Goal: Task Accomplishment & Management: Complete application form

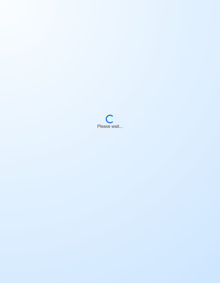
scroll to position [21, 0]
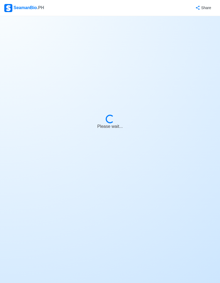
select select "Cadet"
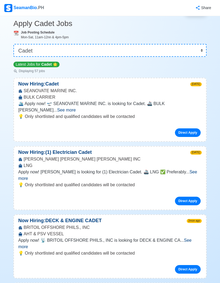
scroll to position [0, 0]
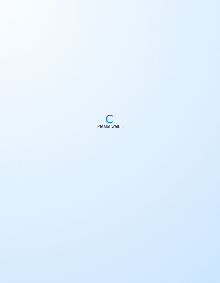
scroll to position [21, 0]
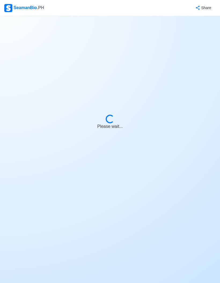
select select "Cadet"
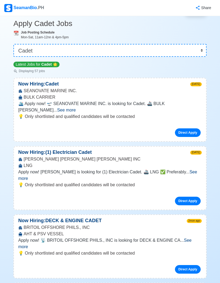
scroll to position [0, 0]
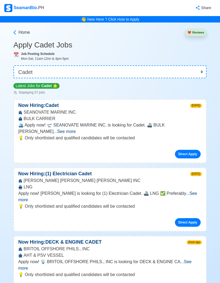
click at [190, 150] on link "Direct Apply" at bounding box center [188, 154] width 26 height 9
click at [187, 150] on link "Direct Apply" at bounding box center [188, 154] width 26 height 9
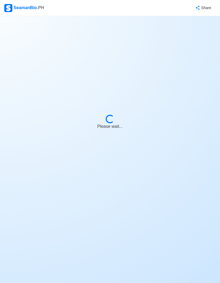
select select "Cadet"
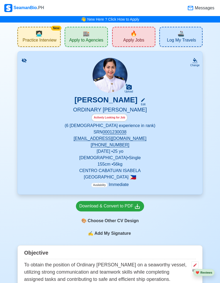
click at [75, 35] on div "🏬 Apply to Agencies" at bounding box center [86, 37] width 43 height 20
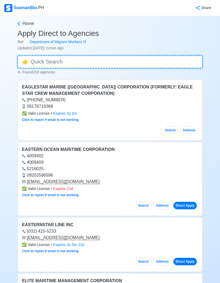
click at [178, 62] on input at bounding box center [109, 62] width 185 height 13
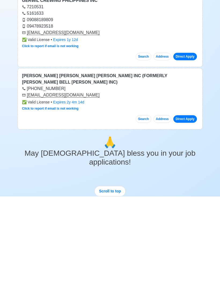
type input "Wil"
click at [192, 202] on link "Direct Apply" at bounding box center [185, 206] width 24 height 8
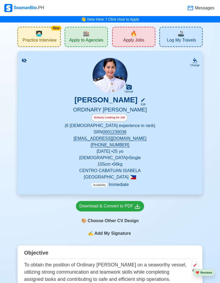
click at [121, 40] on div "🔥 Apply Jobs" at bounding box center [133, 37] width 43 height 20
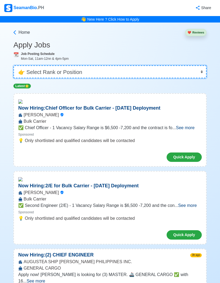
click at [36, 70] on select "👉 Select Rank or Position Master Chief Officer 2nd Officer 3rd Officer Junior O…" at bounding box center [109, 71] width 193 height 13
click at [50, 76] on select "👉 Select Rank or Position Master Chief Officer 2nd Officer 3rd Officer Junior O…" at bounding box center [109, 71] width 193 height 13
select select "Cadet"
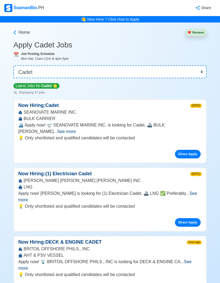
click at [191, 150] on link "Direct Apply" at bounding box center [188, 154] width 26 height 9
click at [187, 150] on link "Direct Apply" at bounding box center [188, 154] width 26 height 9
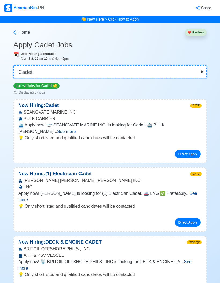
click at [122, 67] on select "👉 Select Rank or Position Master Chief Officer 2nd Officer 3rd Officer Junior O…" at bounding box center [109, 71] width 193 height 13
click at [168, 73] on select "👉 Select Rank or Position Master Chief Officer 2nd Officer 3rd Officer Junior O…" at bounding box center [109, 71] width 193 height 13
click at [166, 75] on select "👉 Select Rank or Position Master Chief Officer 2nd Officer 3rd Officer Junior O…" at bounding box center [109, 71] width 193 height 13
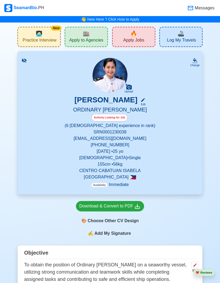
click at [95, 39] on span "Apply to Agencies" at bounding box center [86, 41] width 34 height 7
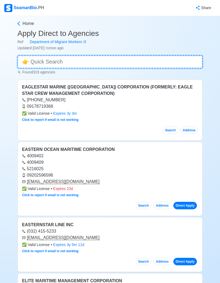
click at [121, 64] on input at bounding box center [109, 62] width 185 height 13
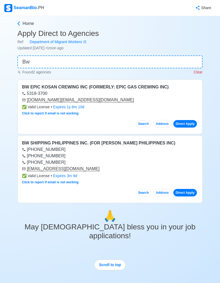
click at [189, 124] on link "Direct Apply" at bounding box center [185, 124] width 24 height 8
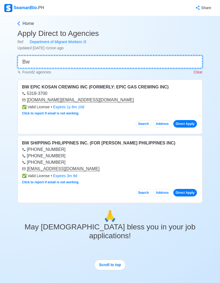
click at [45, 64] on input "Bw" at bounding box center [109, 62] width 185 height 13
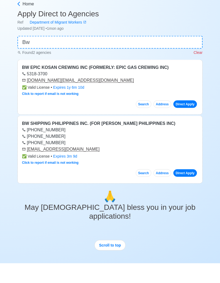
click at [187, 189] on link "Direct Apply" at bounding box center [185, 193] width 24 height 8
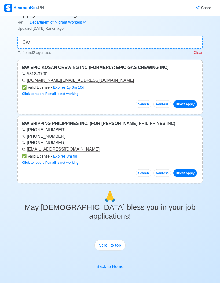
scroll to position [41, 0]
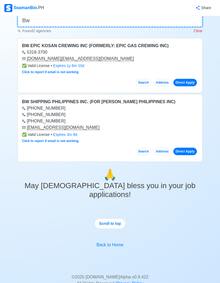
click at [41, 19] on input "Bw" at bounding box center [109, 20] width 185 height 13
type input "B"
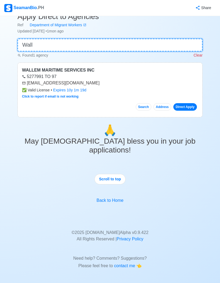
scroll to position [21, 0]
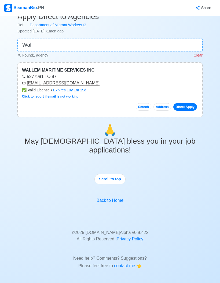
click at [185, 103] on link "Direct Apply" at bounding box center [185, 107] width 24 height 8
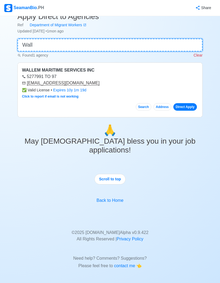
click at [43, 40] on input "Wall" at bounding box center [109, 45] width 185 height 13
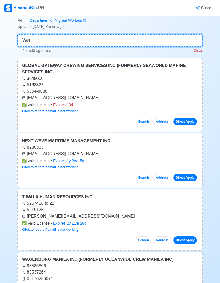
type input "W"
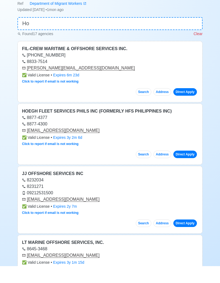
click at [189, 168] on link "Direct Apply" at bounding box center [185, 172] width 24 height 8
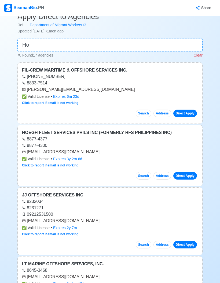
scroll to position [0, 0]
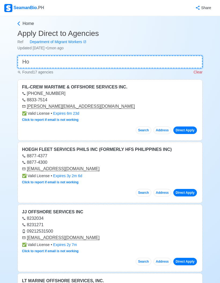
click at [121, 64] on input "Ho" at bounding box center [109, 62] width 185 height 13
type input "H"
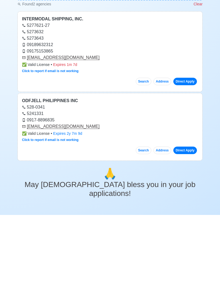
click at [188, 215] on link "Direct Apply" at bounding box center [185, 219] width 24 height 8
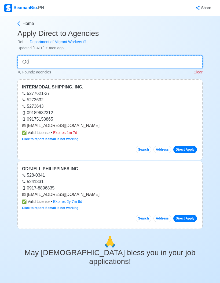
click at [177, 64] on input "Od" at bounding box center [109, 62] width 185 height 13
type input "O"
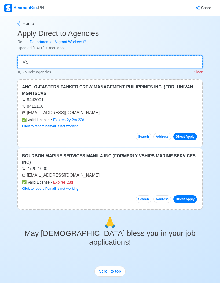
type input "V"
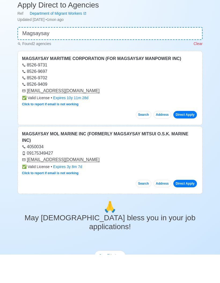
click at [187, 139] on link "Direct Apply" at bounding box center [185, 143] width 24 height 8
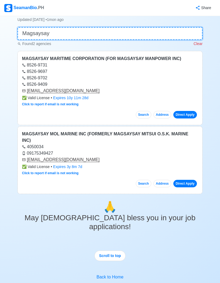
click at [164, 39] on input "Magsaysay" at bounding box center [109, 33] width 185 height 13
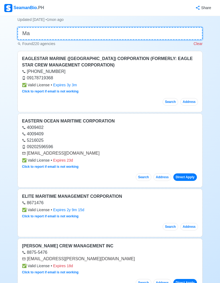
type input "M"
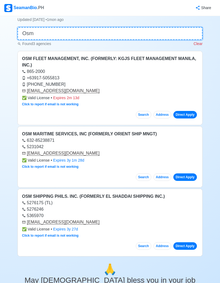
type input "Osm"
click at [190, 114] on link "Direct Apply" at bounding box center [185, 115] width 24 height 8
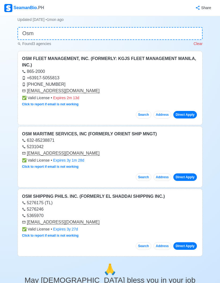
click at [188, 176] on link "Direct Apply" at bounding box center [185, 177] width 24 height 8
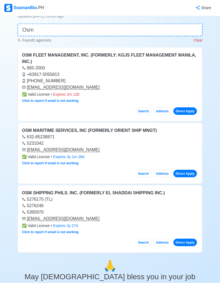
click at [189, 241] on link "Direct Apply" at bounding box center [185, 243] width 24 height 8
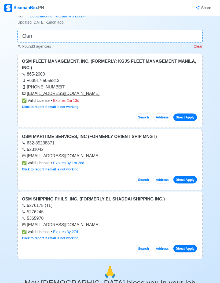
scroll to position [0, 0]
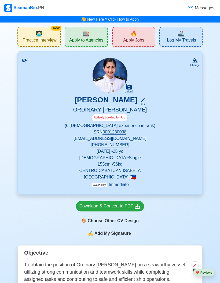
click at [98, 41] on span "Apply to Agencies" at bounding box center [86, 41] width 34 height 7
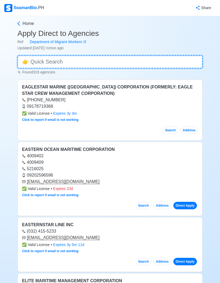
click at [131, 64] on input at bounding box center [109, 62] width 185 height 13
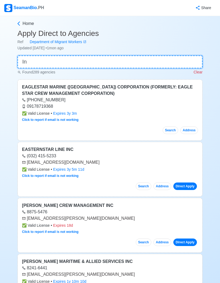
type input "I"
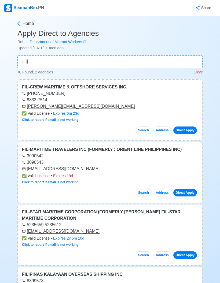
click at [184, 133] on link "Direct Apply" at bounding box center [185, 131] width 24 height 8
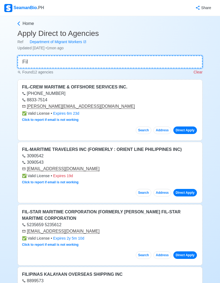
click at [173, 67] on input "Fil" at bounding box center [109, 62] width 185 height 13
click at [176, 60] on input "Fil" at bounding box center [109, 62] width 185 height 13
type input "F"
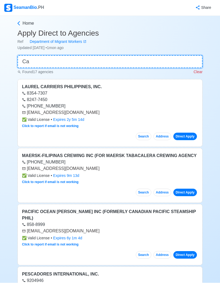
type input "C"
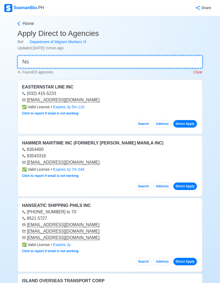
type input "N"
